Goal: Book appointment/travel/reservation

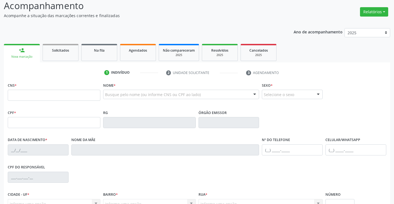
scroll to position [55, 0]
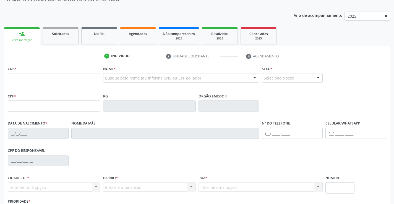
click at [67, 80] on input "text" at bounding box center [54, 78] width 93 height 11
type input "702 1087 3813 9693"
type input "069.177.295-90"
type input "1524034932"
type input "2[DATE]"
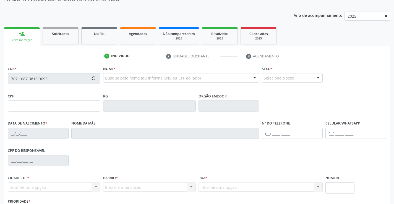
type input "[PHONE_NUMBER]"
type input "SN"
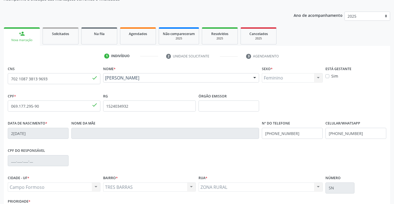
scroll to position [95, 0]
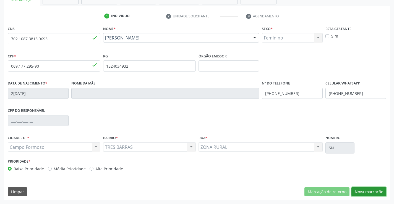
click at [364, 192] on button "Nova marcação" at bounding box center [368, 191] width 35 height 9
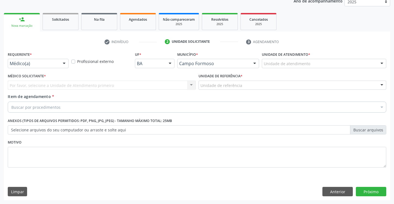
scroll to position [70, 0]
click at [66, 61] on div at bounding box center [64, 63] width 8 height 9
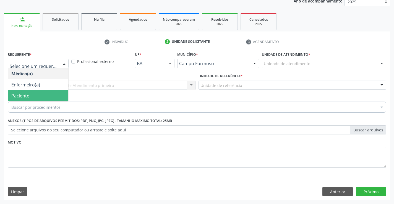
click at [33, 94] on span "Paciente" at bounding box center [38, 95] width 60 height 11
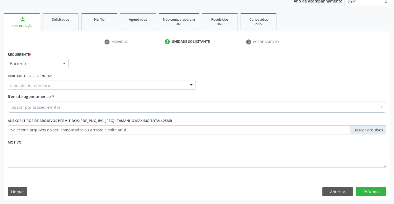
click at [85, 88] on div "Unidade de referência" at bounding box center [102, 85] width 188 height 9
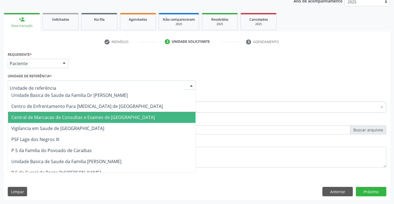
click at [80, 118] on span "Central de Marcacao de Consultas e Exames de [GEOGRAPHIC_DATA]" at bounding box center [82, 117] width 143 height 6
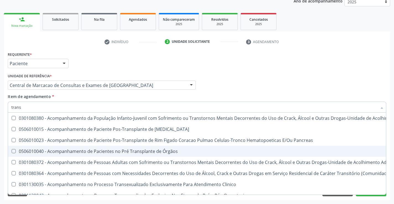
type input "TRANSVAGINAL"
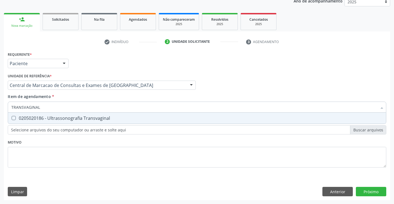
click at [78, 119] on div "0205020186 - Ultrassonografia Transvaginal" at bounding box center [196, 118] width 371 height 4
checkbox Transvaginal "true"
click at [371, 190] on div "Requerente * Paciente Médico(a) Enfermeiro(a) Paciente Nenhum resultado encontr…" at bounding box center [197, 125] width 386 height 150
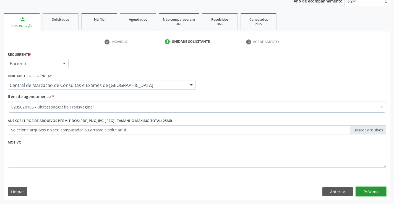
click at [376, 192] on button "Próximo" at bounding box center [371, 191] width 30 height 9
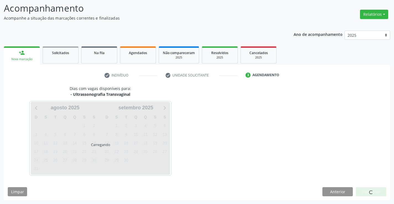
scroll to position [36, 0]
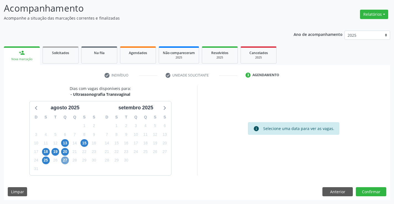
click at [65, 161] on span "27" at bounding box center [65, 161] width 8 height 8
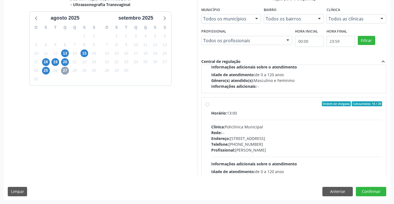
scroll to position [166, 0]
click at [211, 104] on label "Ordem de chegada Consumidos: 16 / 20 Horário: 13:00 Clínica: Policlínica Munici…" at bounding box center [296, 143] width 171 height 85
click at [207, 104] on input "Ordem de chegada Consumidos: 16 / 20 Horário: 13:00 Clínica: Policlínica Munici…" at bounding box center [207, 103] width 4 height 5
radio input "true"
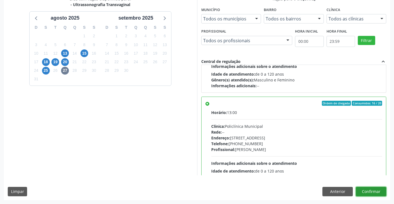
click at [374, 191] on button "Confirmar" at bounding box center [371, 191] width 30 height 9
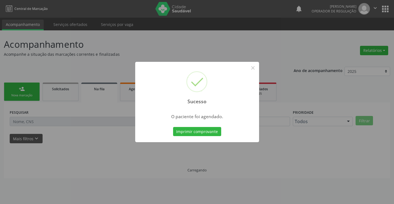
scroll to position [0, 0]
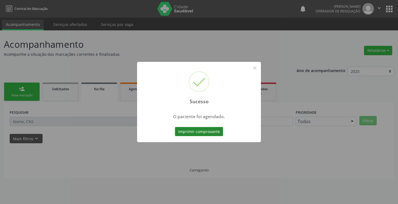
click at [199, 130] on button "Imprimir comprovante" at bounding box center [199, 131] width 48 height 9
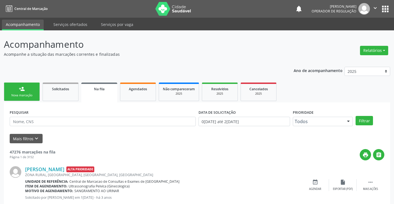
click at [375, 7] on icon "" at bounding box center [375, 8] width 6 height 6
click at [353, 33] on link "Sair" at bounding box center [361, 34] width 38 height 8
